Goal: Information Seeking & Learning: Learn about a topic

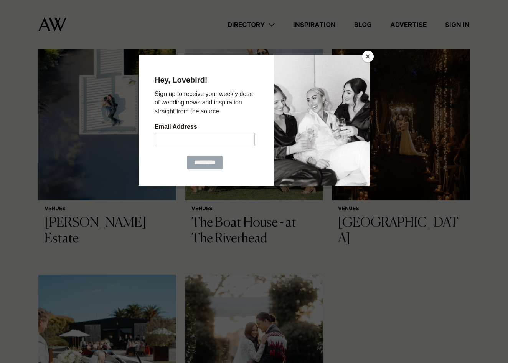
scroll to position [447, 0]
click at [368, 57] on button "Close" at bounding box center [368, 57] width 12 height 12
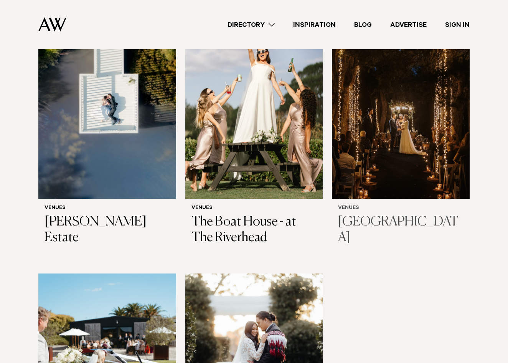
click at [394, 214] on h3 "[GEOGRAPHIC_DATA]" at bounding box center [401, 229] width 126 height 31
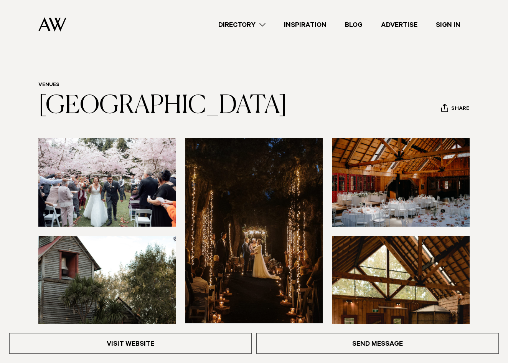
click at [245, 241] on img at bounding box center [254, 230] width 138 height 185
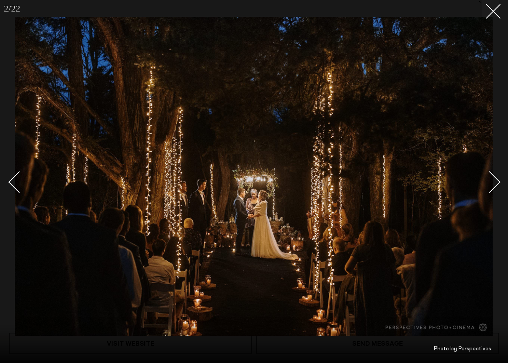
click at [498, 183] on div "Next slide" at bounding box center [490, 182] width 22 height 22
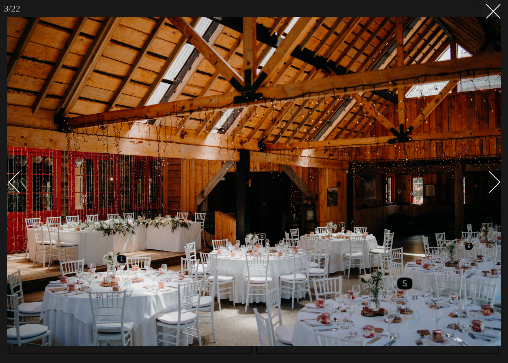
click at [498, 183] on div "Next slide" at bounding box center [490, 182] width 22 height 22
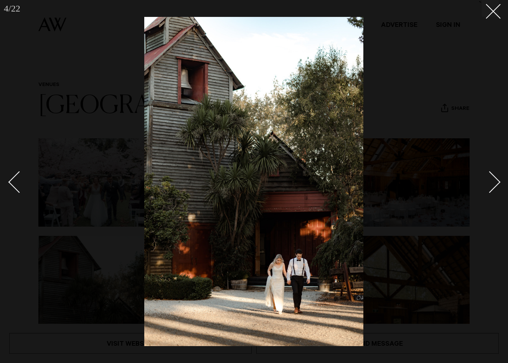
click at [498, 183] on div "Next slide" at bounding box center [490, 182] width 22 height 22
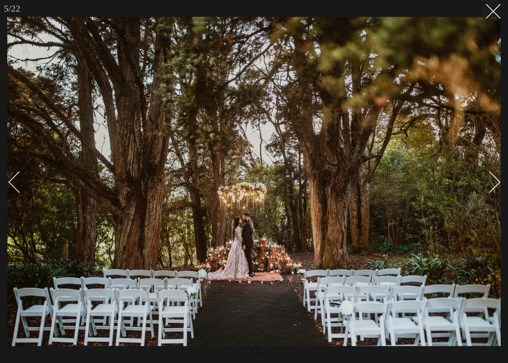
click at [498, 183] on div "Next slide" at bounding box center [490, 182] width 22 height 22
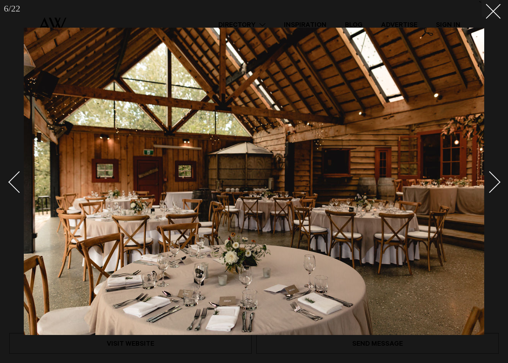
click at [498, 183] on div "Next slide" at bounding box center [490, 182] width 22 height 22
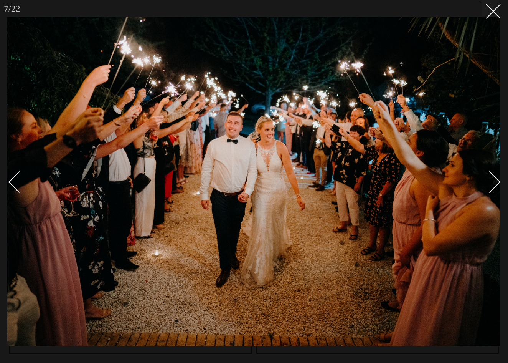
click at [498, 183] on div "Next slide" at bounding box center [490, 182] width 22 height 22
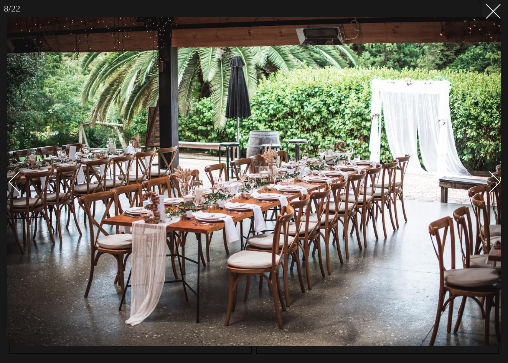
click at [498, 183] on div "Next slide" at bounding box center [490, 182] width 22 height 22
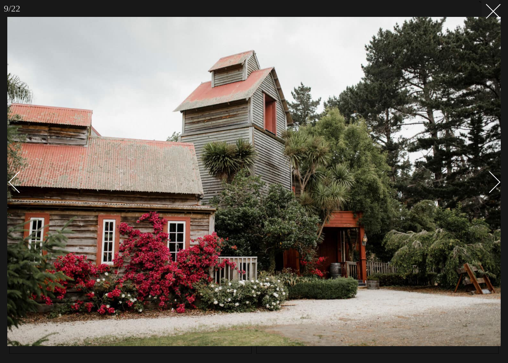
click at [498, 183] on div "Next slide" at bounding box center [490, 182] width 22 height 22
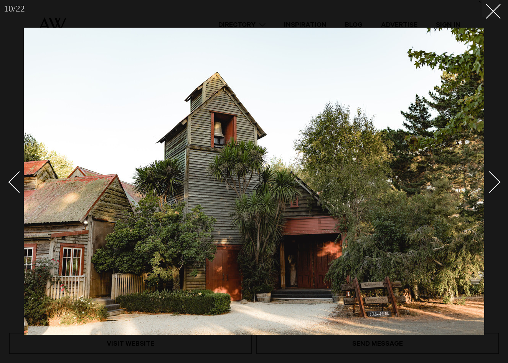
click at [498, 183] on div "Next slide" at bounding box center [490, 182] width 22 height 22
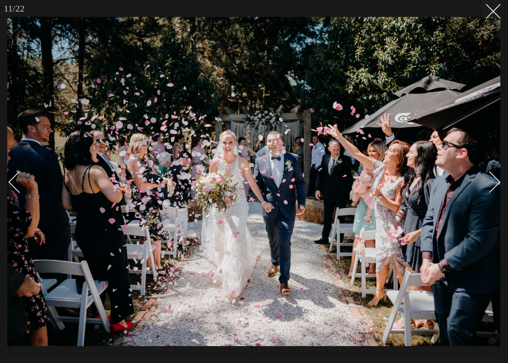
click at [498, 183] on div "Next slide" at bounding box center [490, 182] width 22 height 22
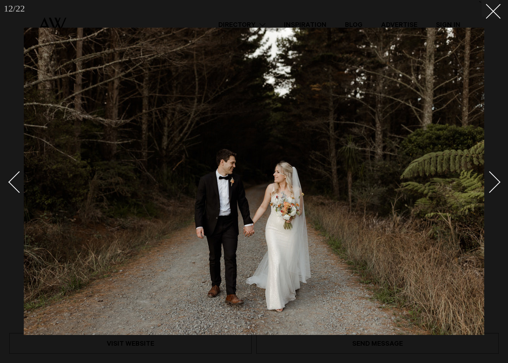
click at [498, 183] on div "Next slide" at bounding box center [490, 182] width 22 height 22
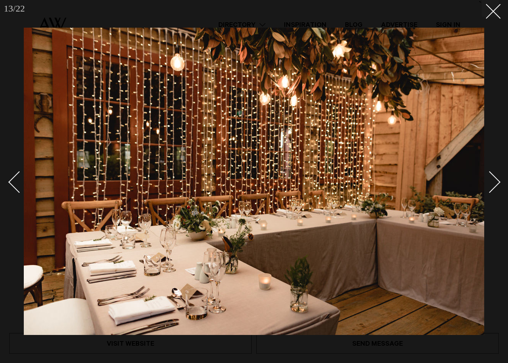
click at [498, 183] on div "Next slide" at bounding box center [490, 182] width 22 height 22
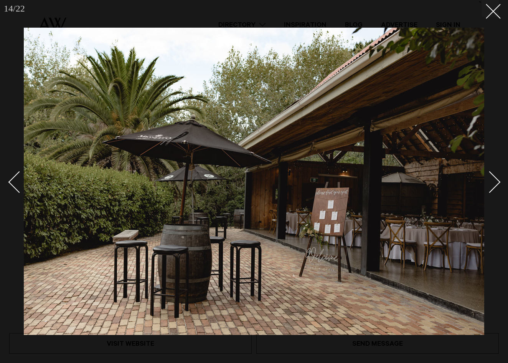
click at [498, 183] on div "Next slide" at bounding box center [490, 182] width 22 height 22
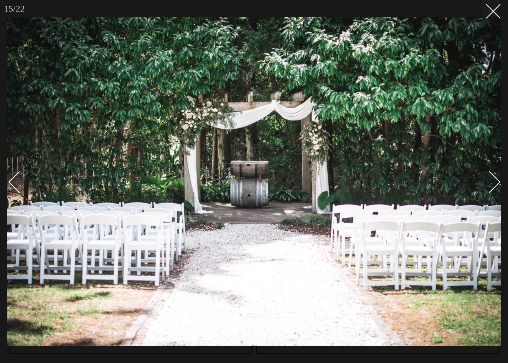
click at [498, 183] on div "Next slide" at bounding box center [490, 182] width 22 height 22
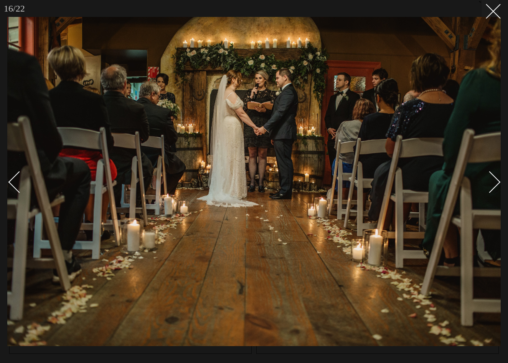
click at [498, 183] on div "Next slide" at bounding box center [490, 182] width 22 height 22
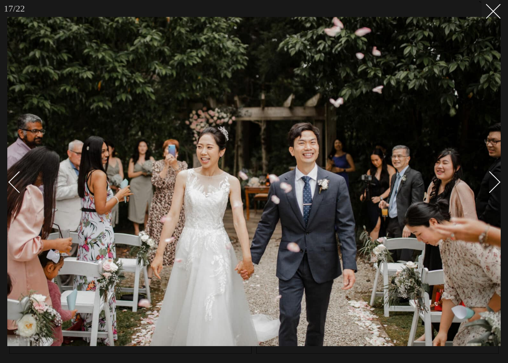
click at [498, 183] on div "Next slide" at bounding box center [490, 182] width 22 height 22
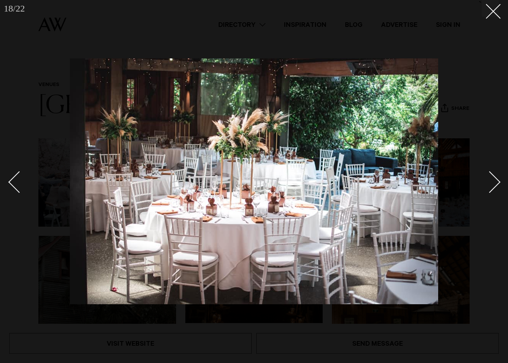
click at [498, 183] on div "Next slide" at bounding box center [490, 182] width 22 height 22
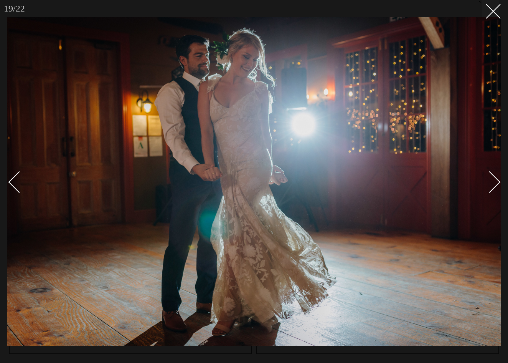
click at [498, 183] on div "Next slide" at bounding box center [490, 182] width 22 height 22
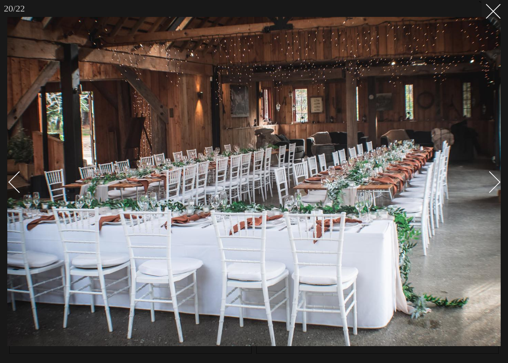
click at [498, 183] on div "Next slide" at bounding box center [490, 182] width 22 height 22
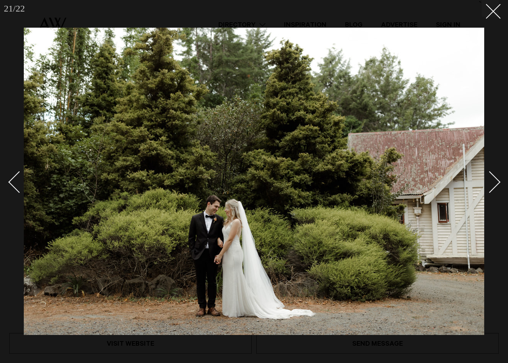
click at [499, 179] on div at bounding box center [254, 181] width 508 height 363
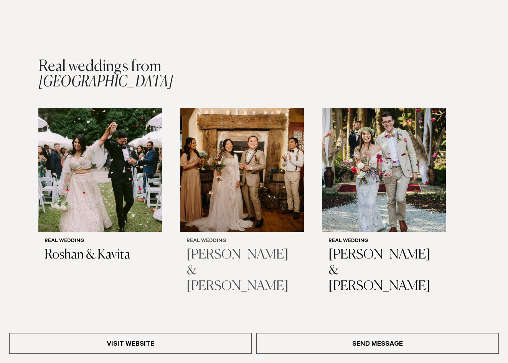
scroll to position [1071, 0]
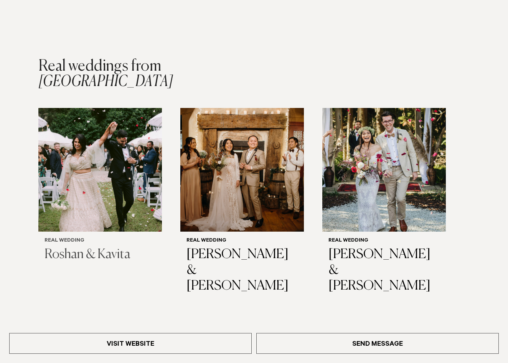
click at [96, 159] on img "1 / 3" at bounding box center [100, 170] width 124 height 124
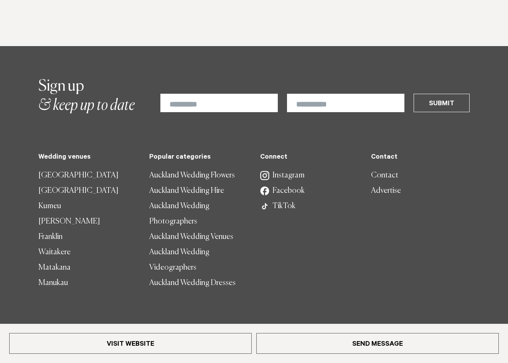
scroll to position [1409, 0]
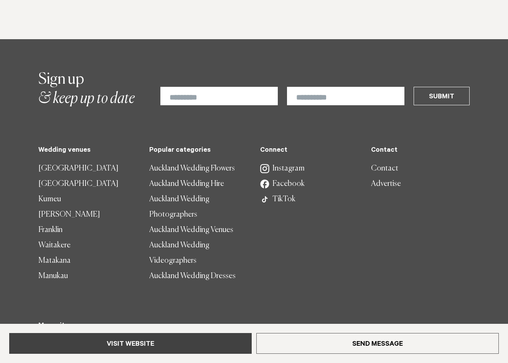
click at [129, 345] on link "Visit Website" at bounding box center [130, 343] width 243 height 21
